Goal: Check status: Check status

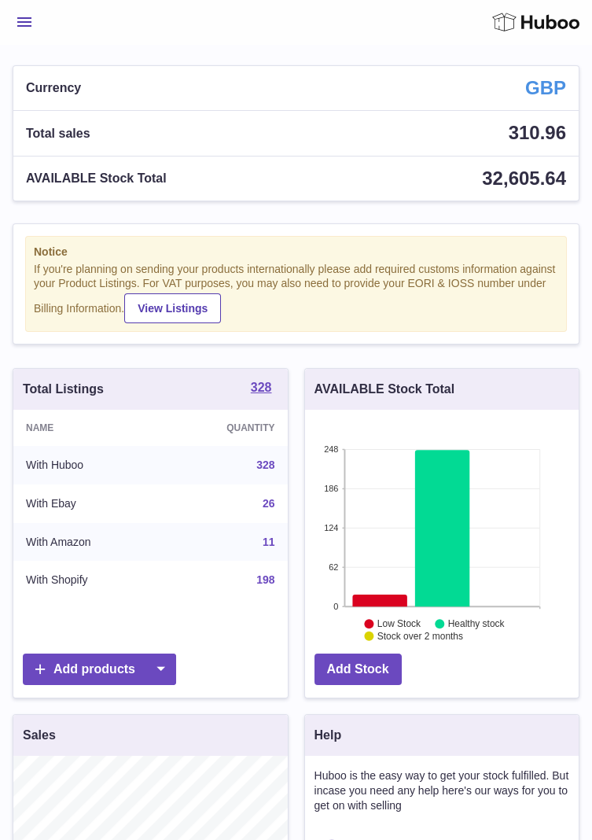
scroll to position [245, 274]
click at [14, 13] on button "Menu" at bounding box center [25, 21] width 24 height 31
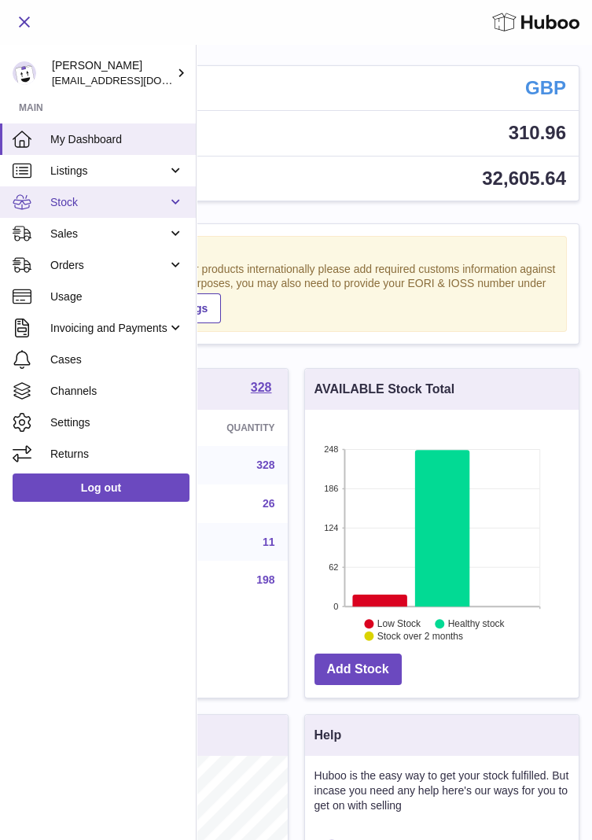
click at [179, 202] on link "Stock" at bounding box center [98, 201] width 196 height 31
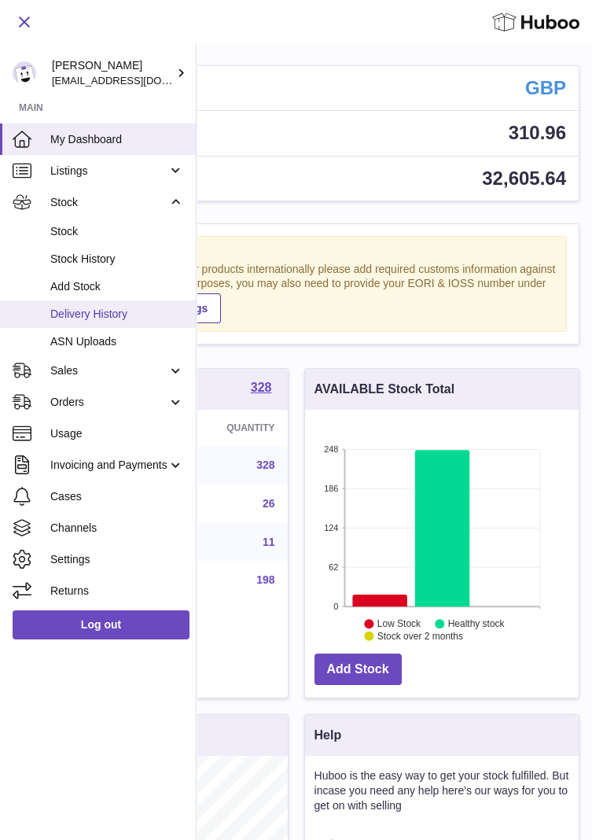
click at [131, 315] on span "Delivery History" at bounding box center [117, 314] width 134 height 15
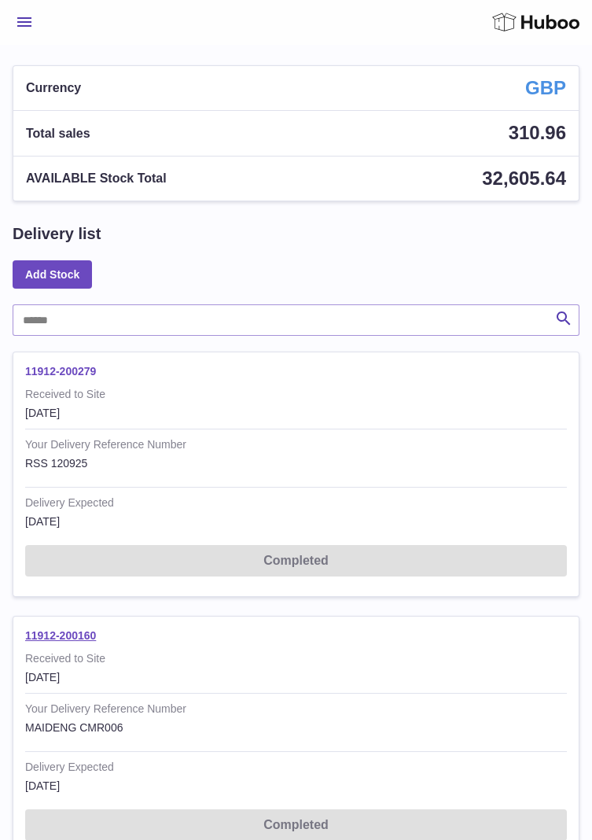
click at [70, 374] on link "11912-200279" at bounding box center [60, 371] width 71 height 13
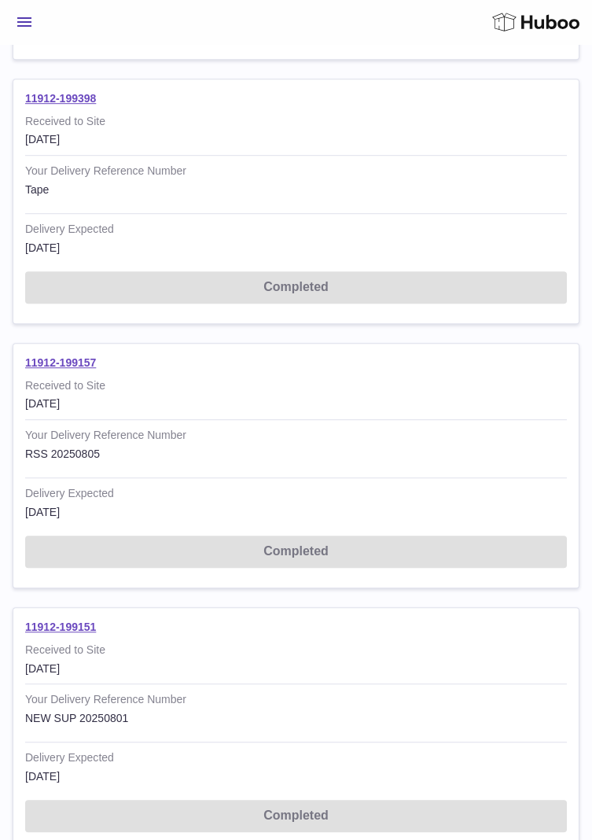
scroll to position [1845, 0]
click at [69, 356] on link "11912-199157" at bounding box center [60, 362] width 71 height 13
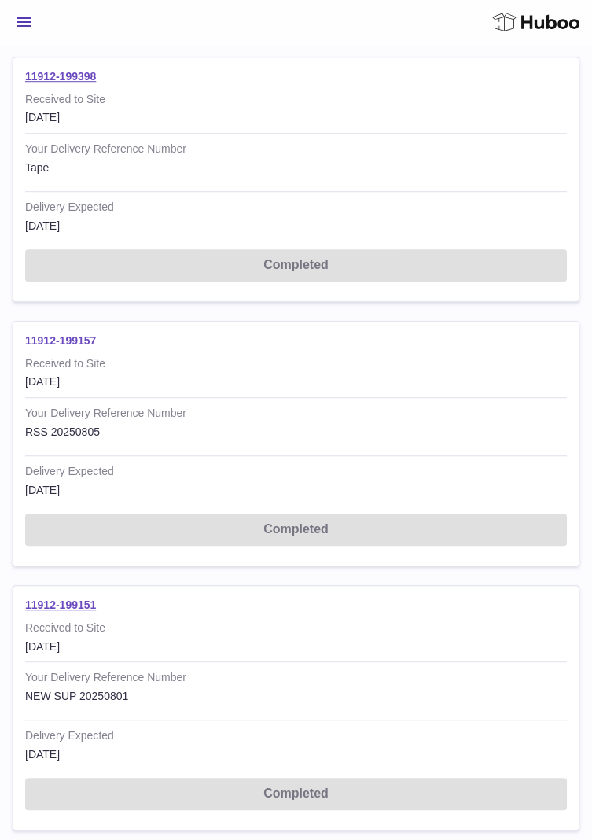
scroll to position [1896, 0]
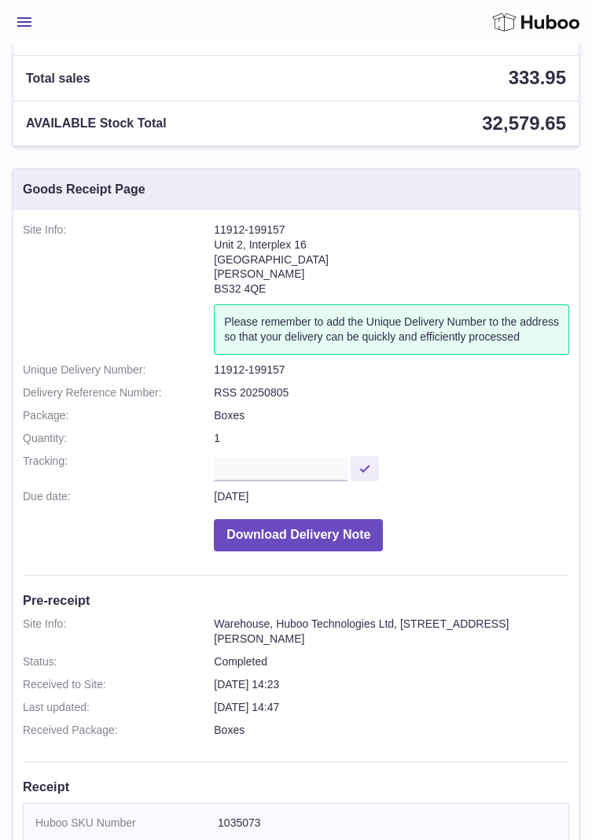
scroll to position [59, 0]
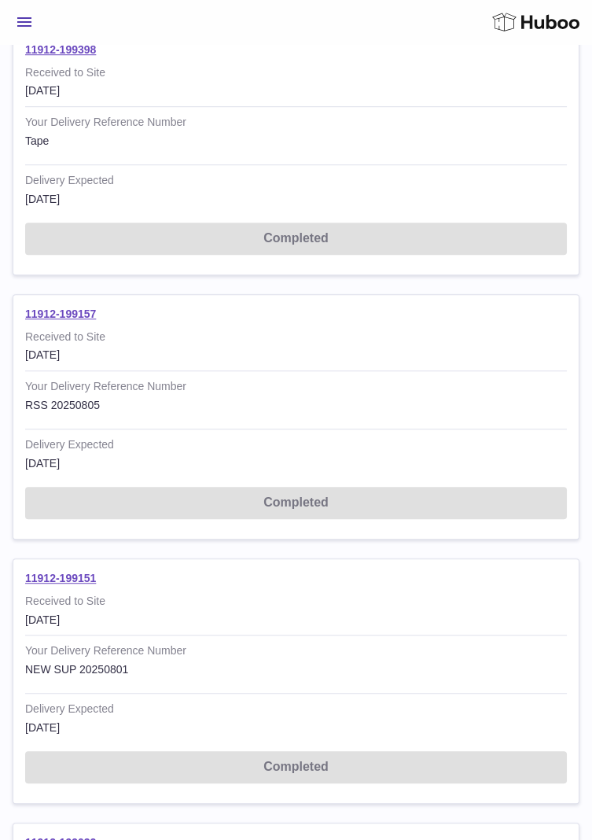
scroll to position [1904, 0]
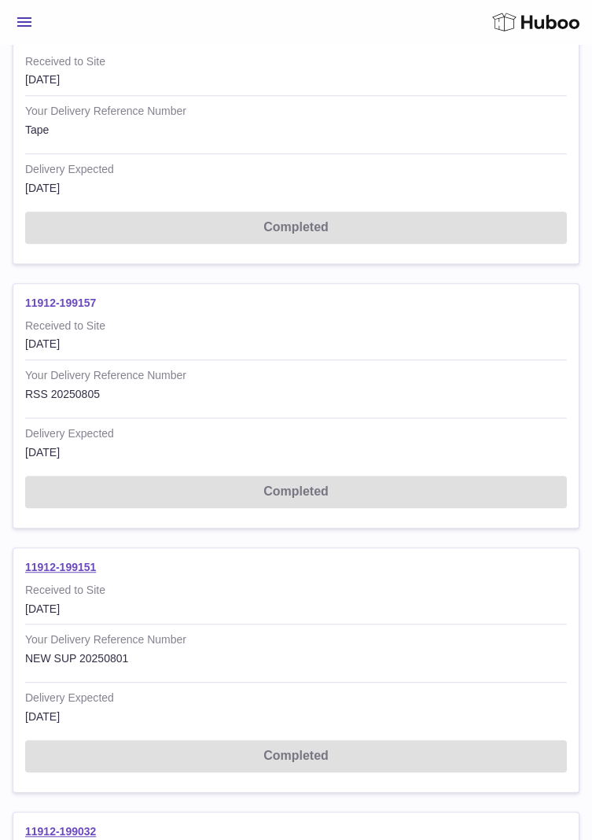
click at [50, 297] on link "11912-199157" at bounding box center [60, 303] width 71 height 13
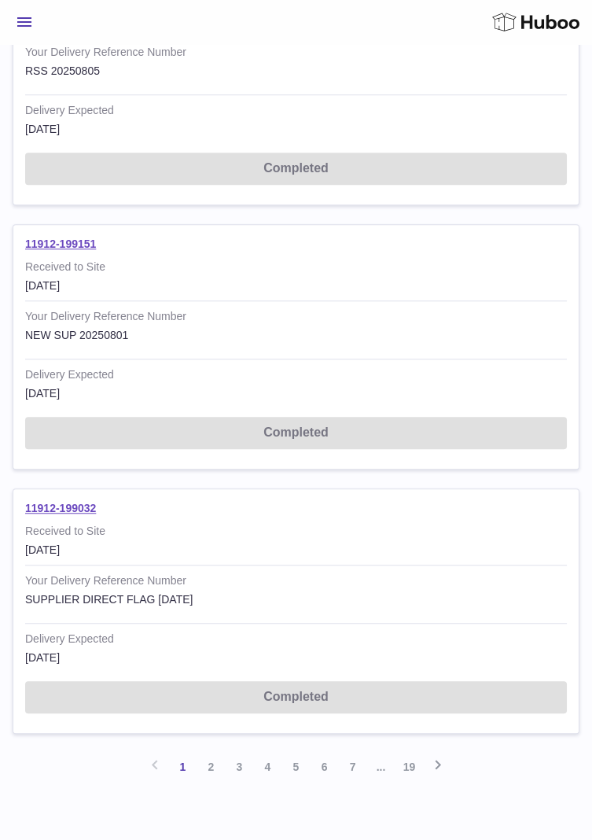
scroll to position [2243, 0]
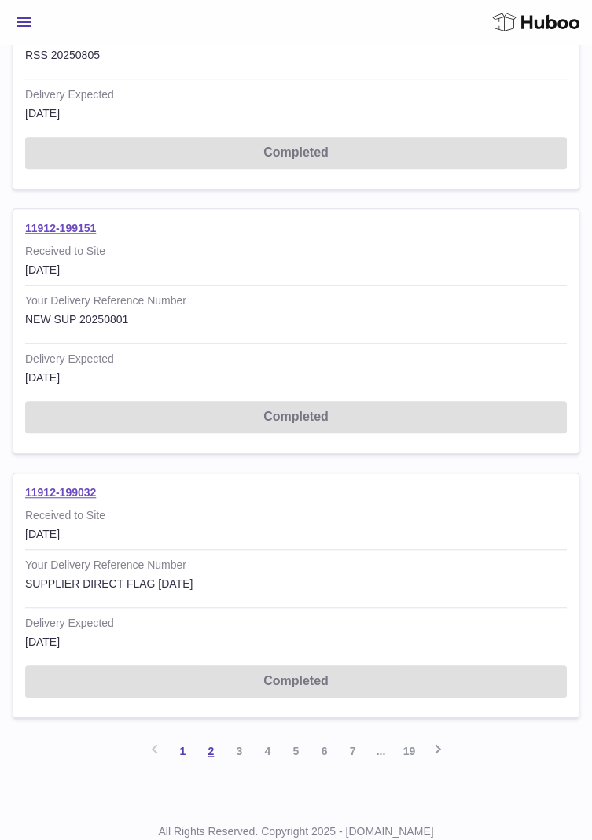
click at [217, 744] on link "2" at bounding box center [211, 751] width 28 height 28
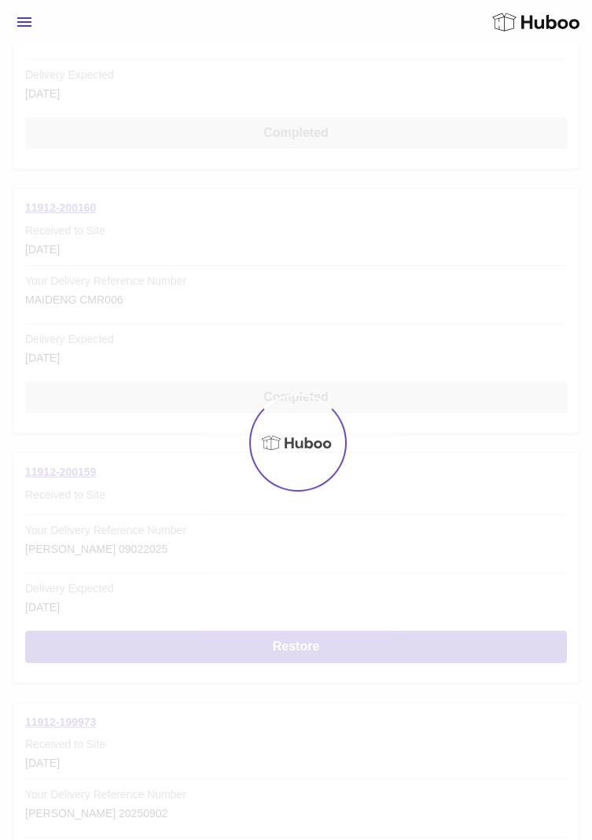
scroll to position [200, 0]
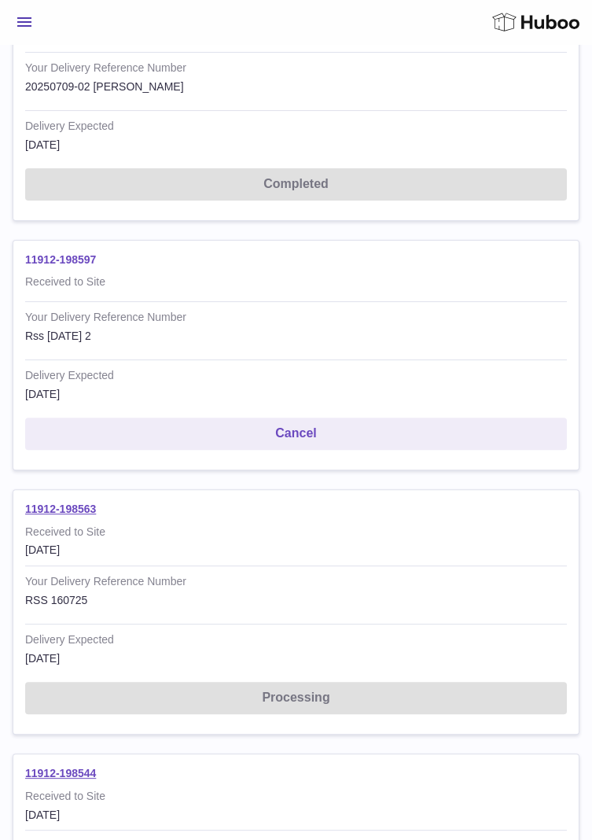
click at [51, 256] on link "11912-198597" at bounding box center [60, 259] width 71 height 13
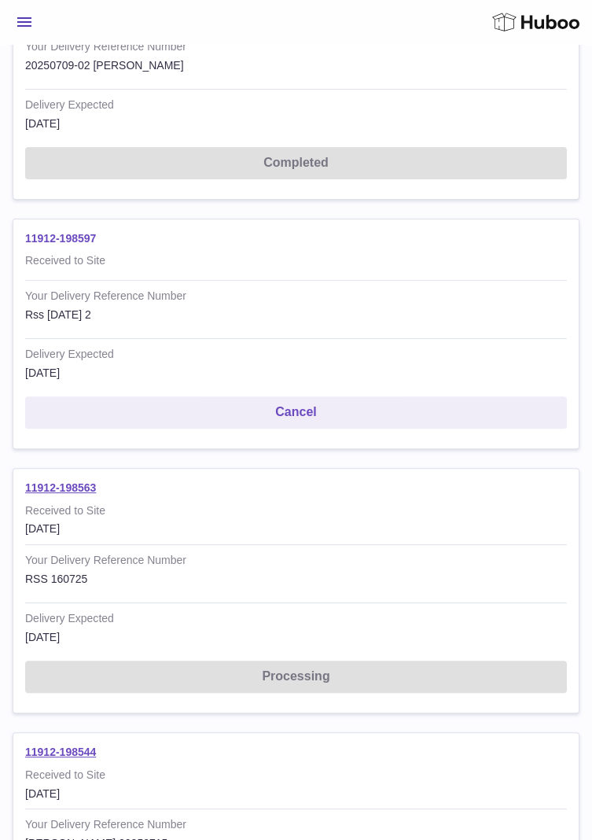
scroll to position [941, 0]
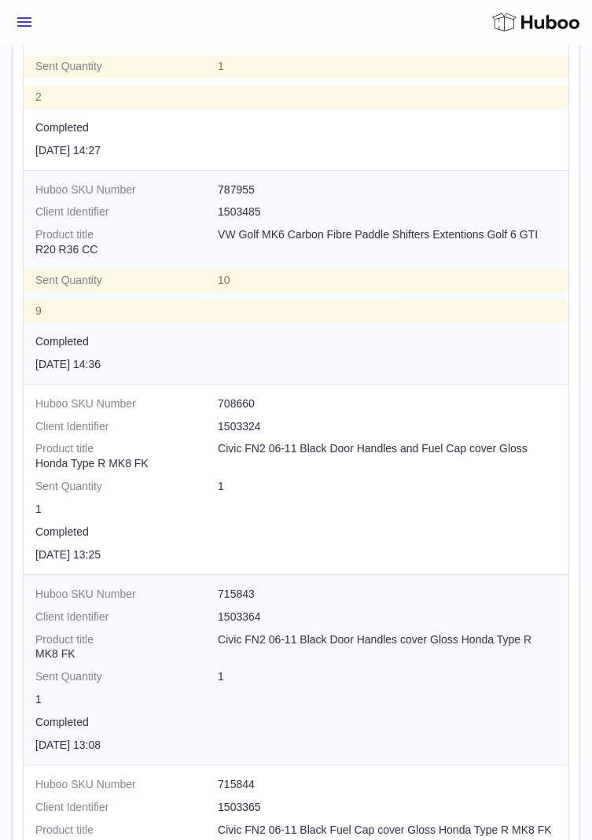
scroll to position [1447, 0]
